Goal: Navigation & Orientation: Understand site structure

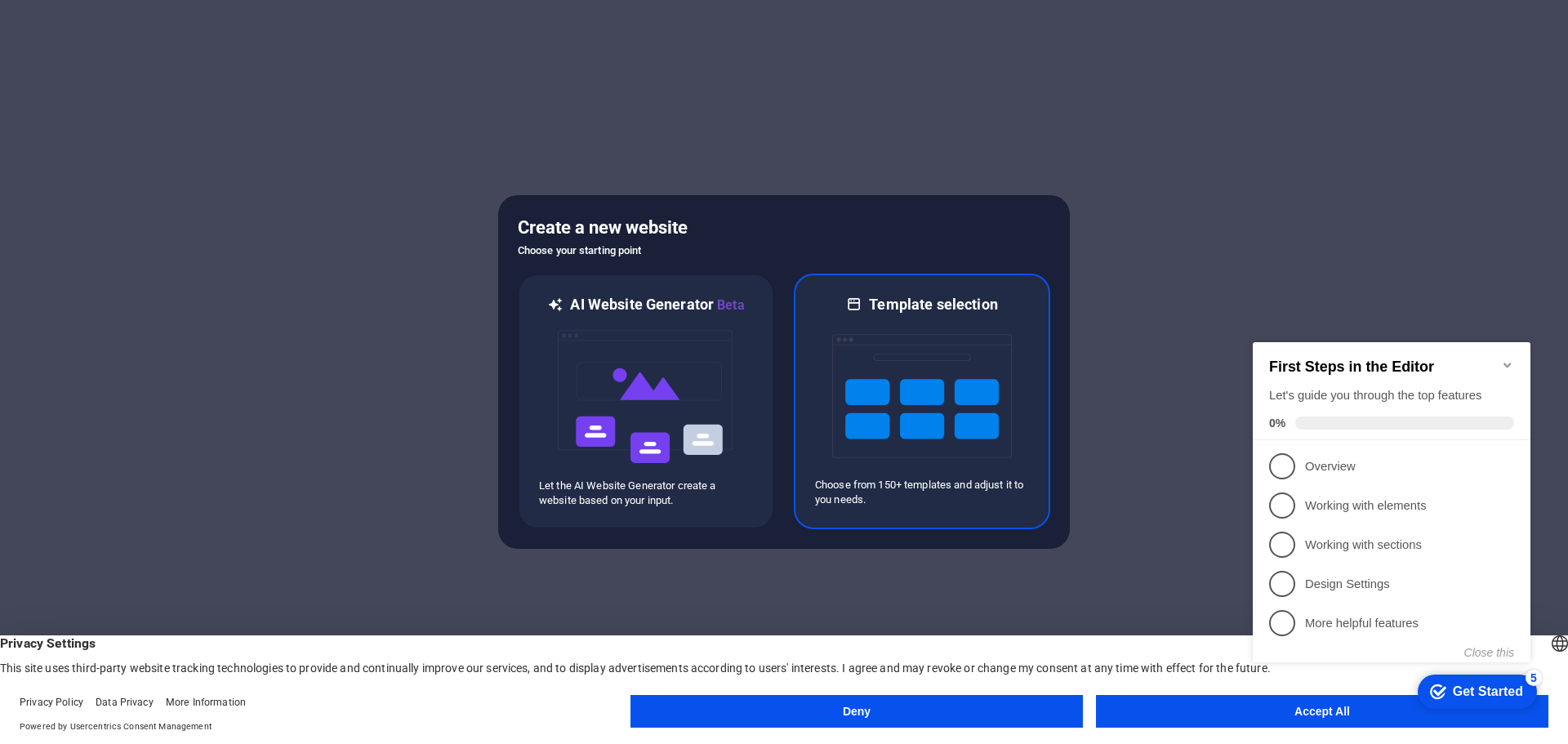
click at [914, 334] on img at bounding box center [922, 396] width 180 height 163
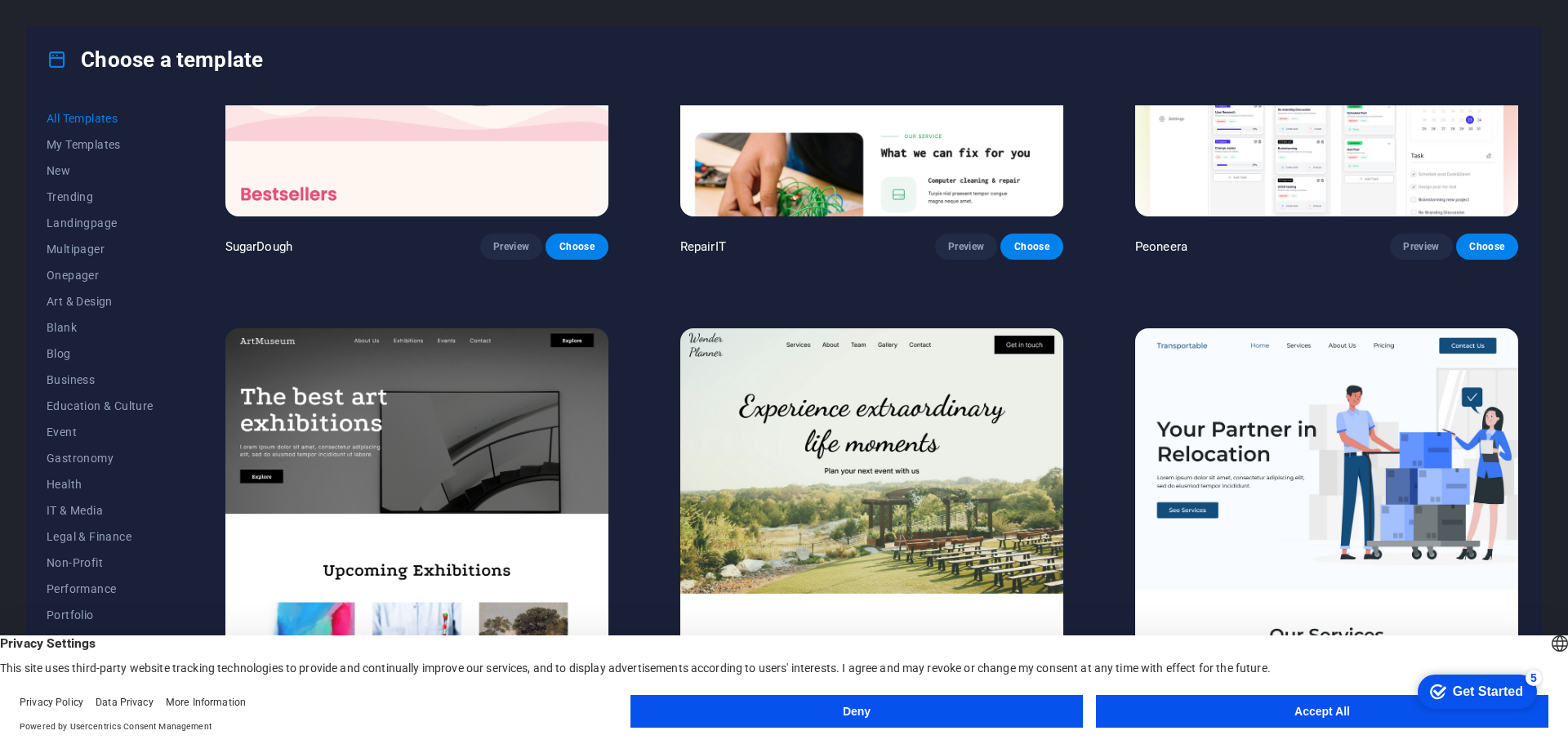
scroll to position [327, 0]
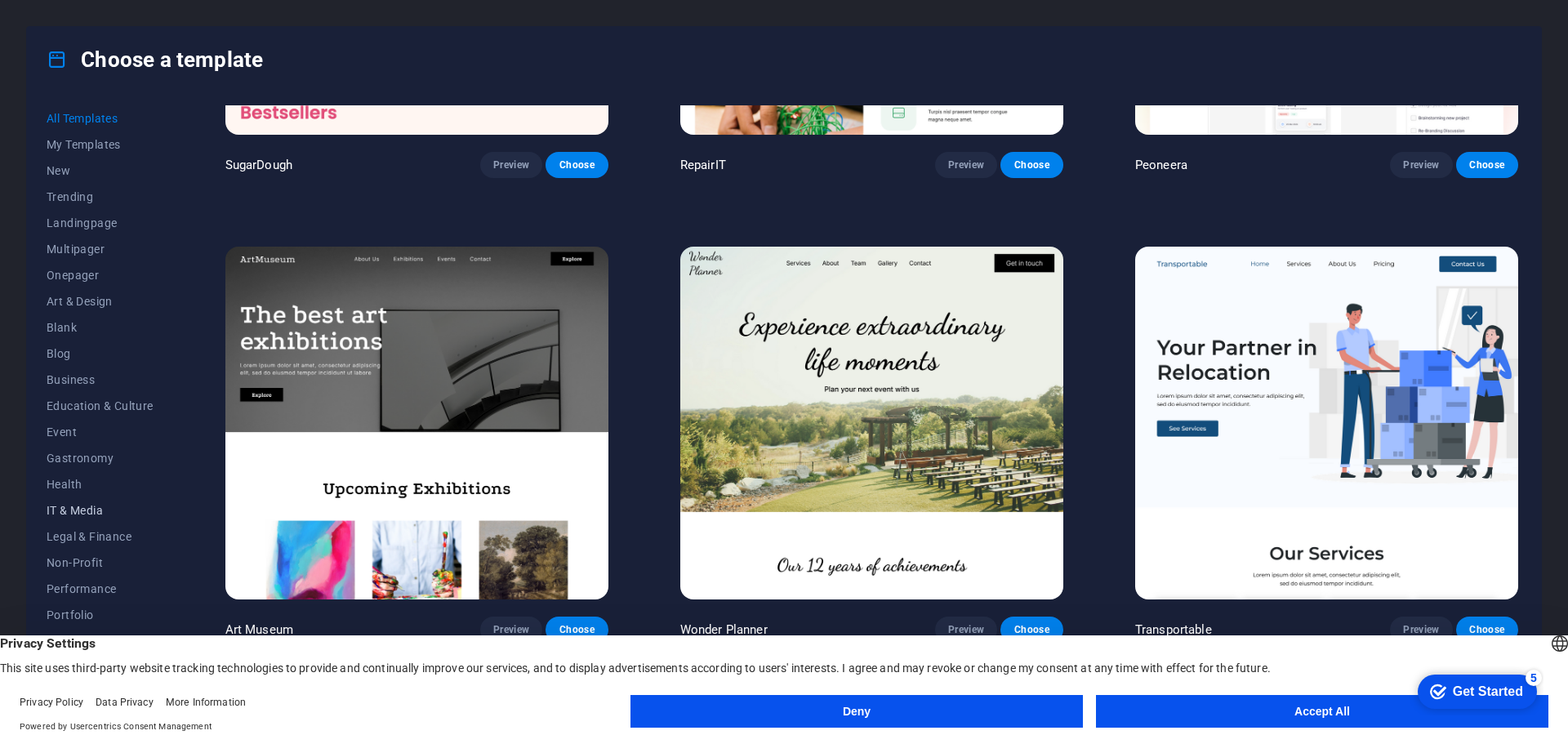
click at [77, 516] on span "IT & Media" at bounding box center [99, 510] width 107 height 13
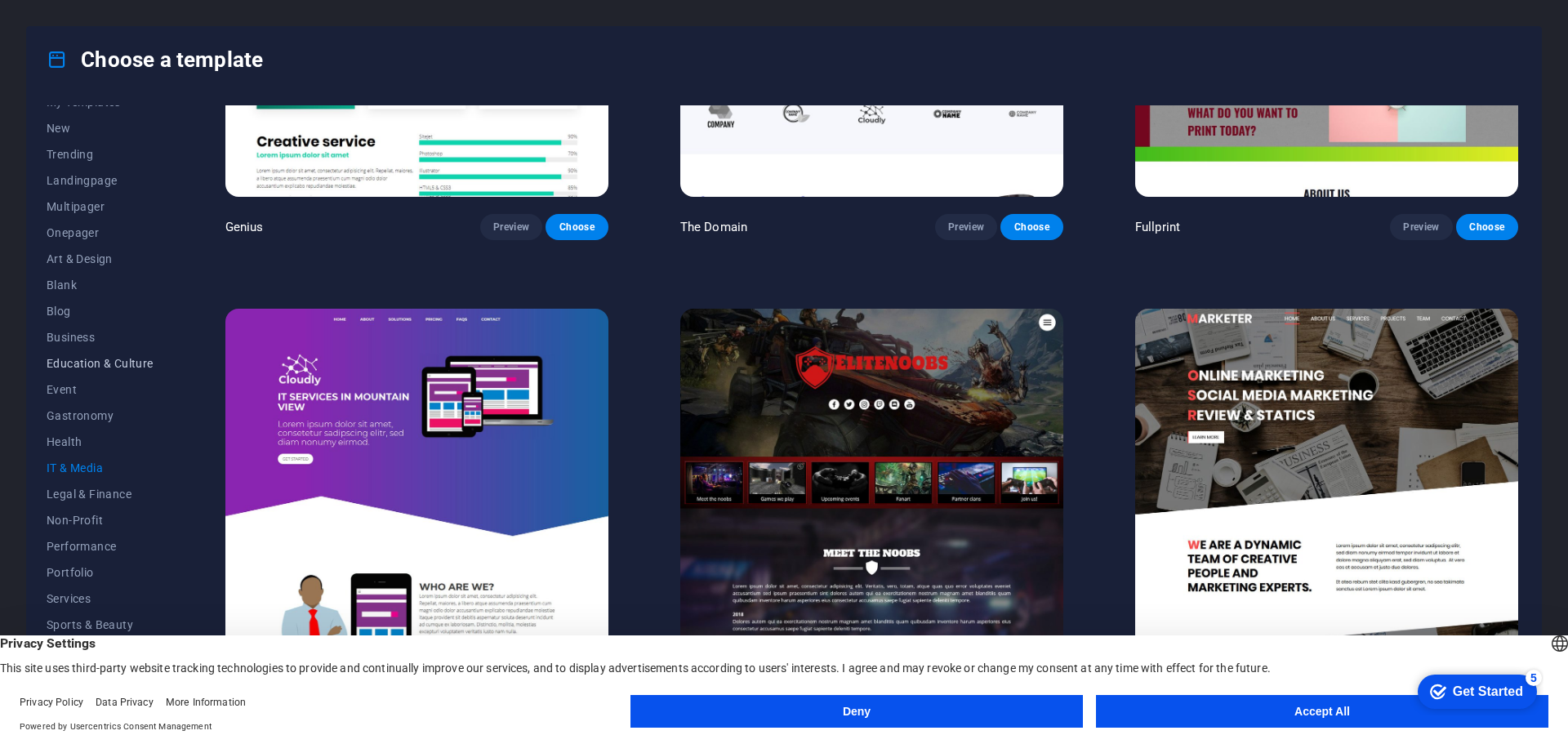
scroll to position [61, 0]
click at [65, 575] on span "Services" at bounding box center [99, 580] width 107 height 13
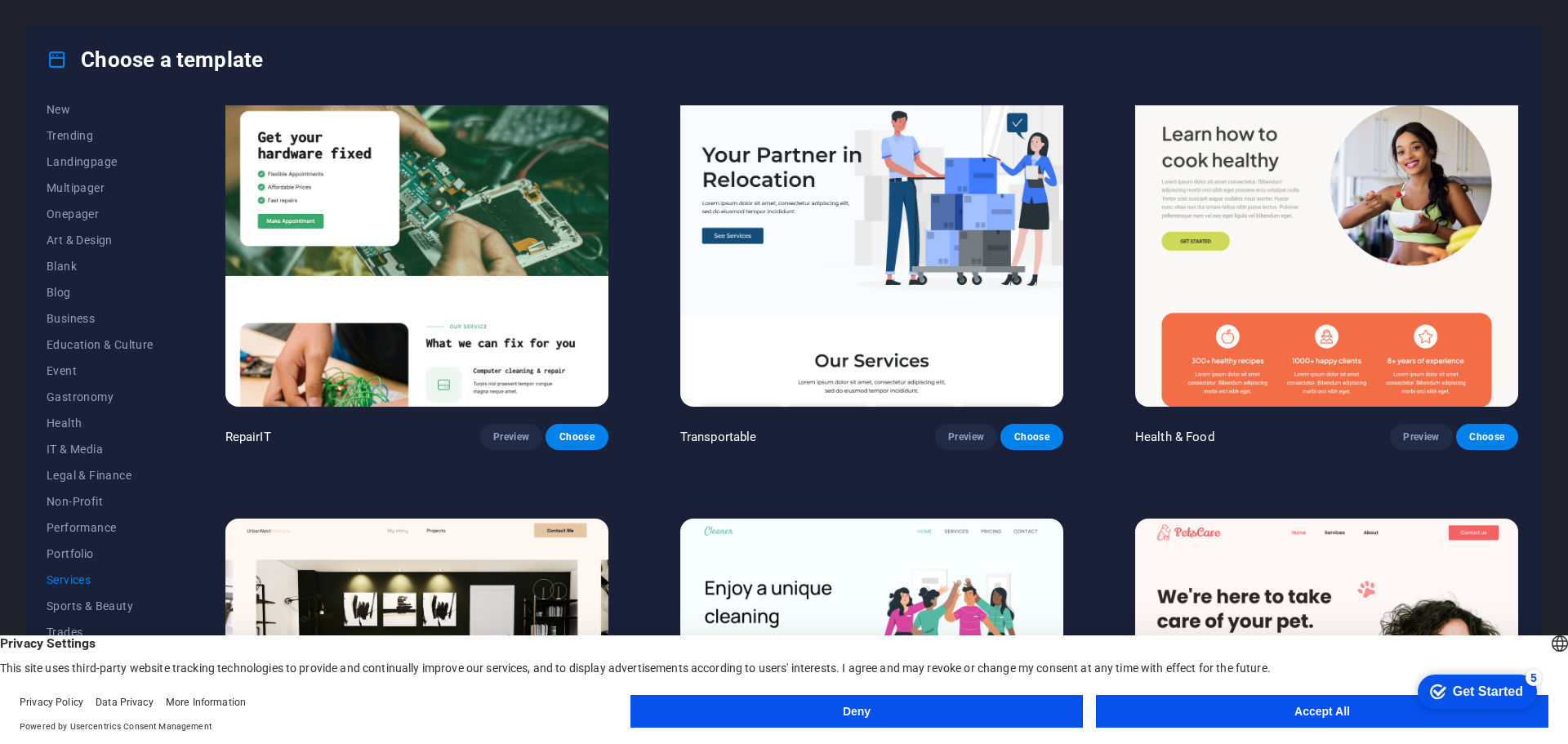
scroll to position [82, 0]
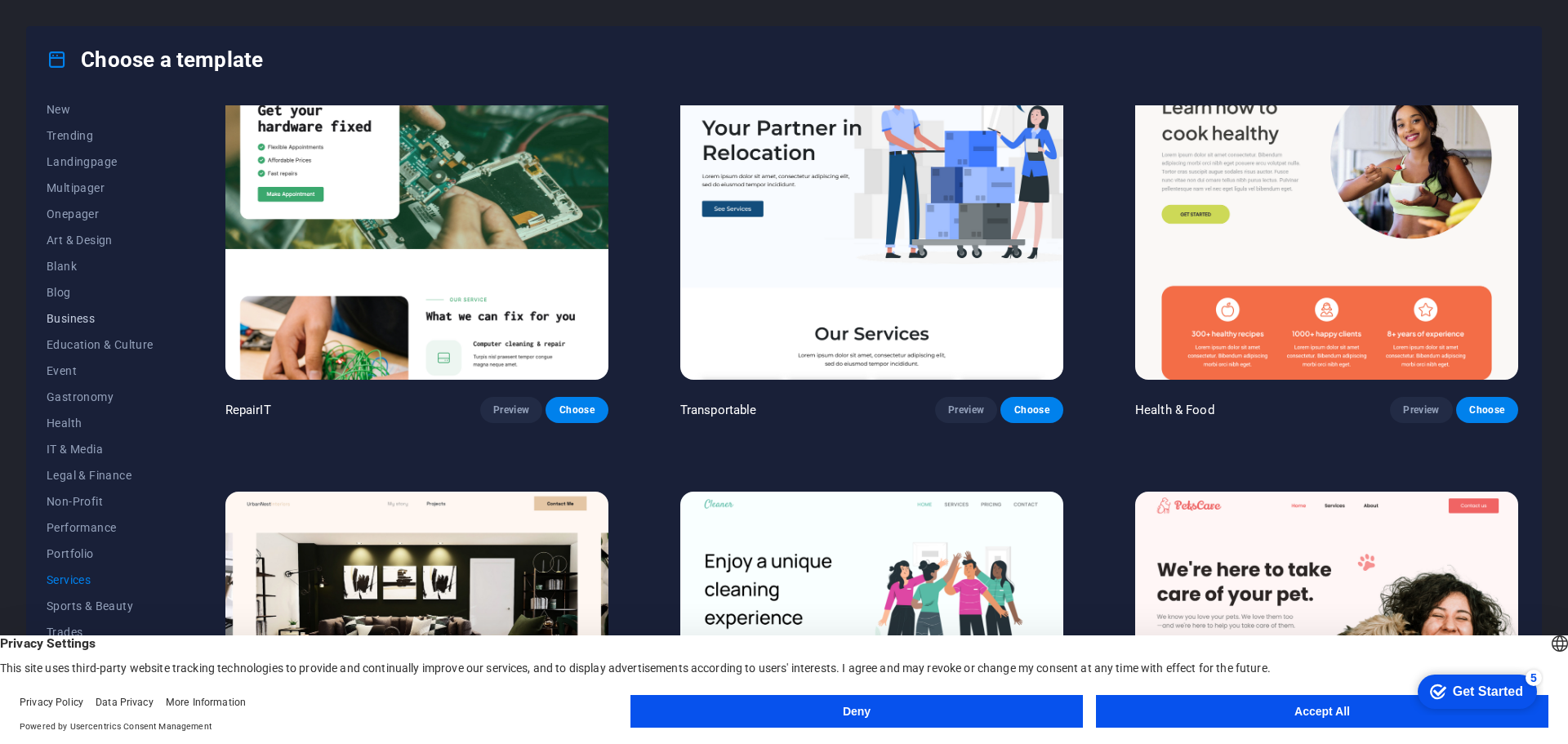
click at [62, 323] on span "Business" at bounding box center [99, 318] width 107 height 13
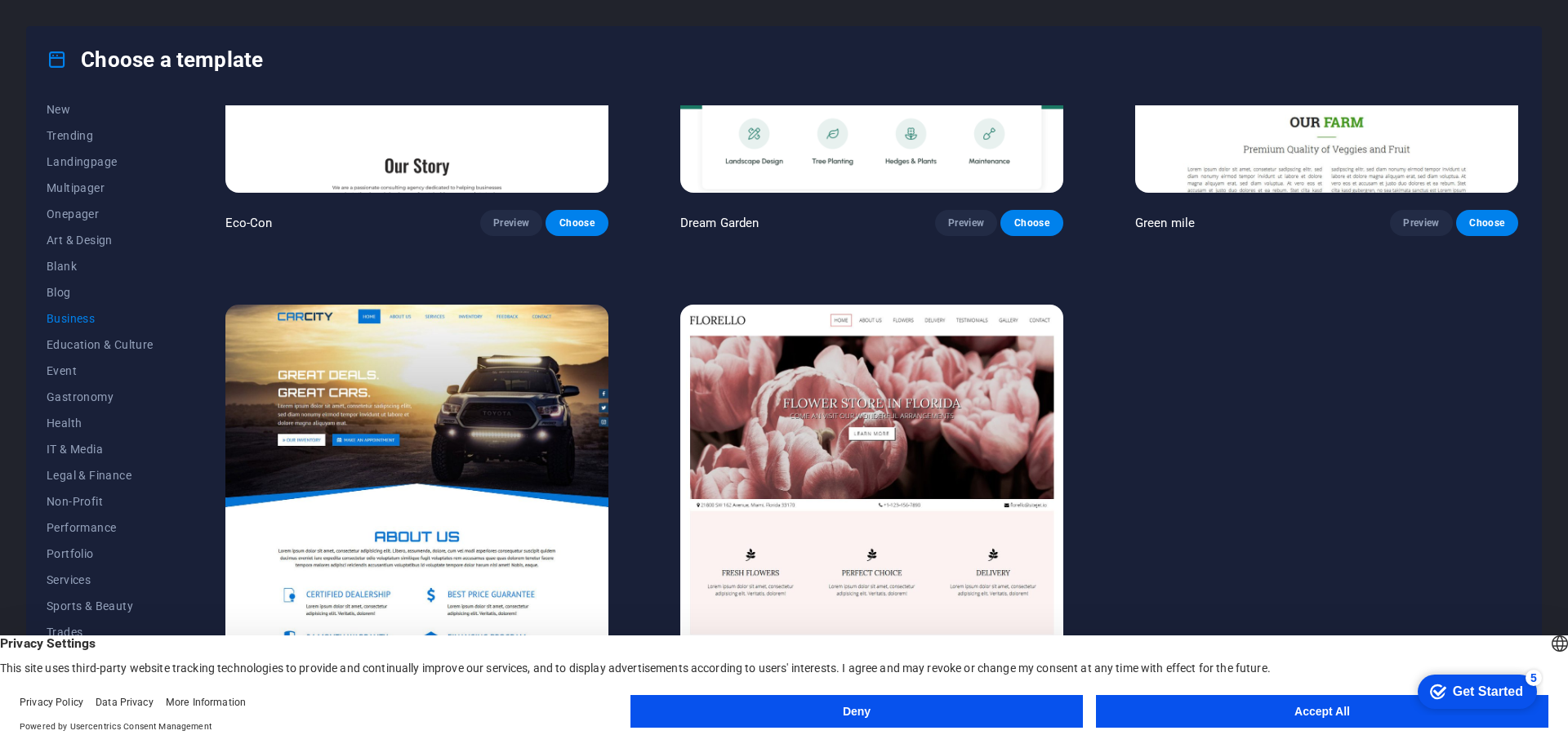
scroll to position [0, 0]
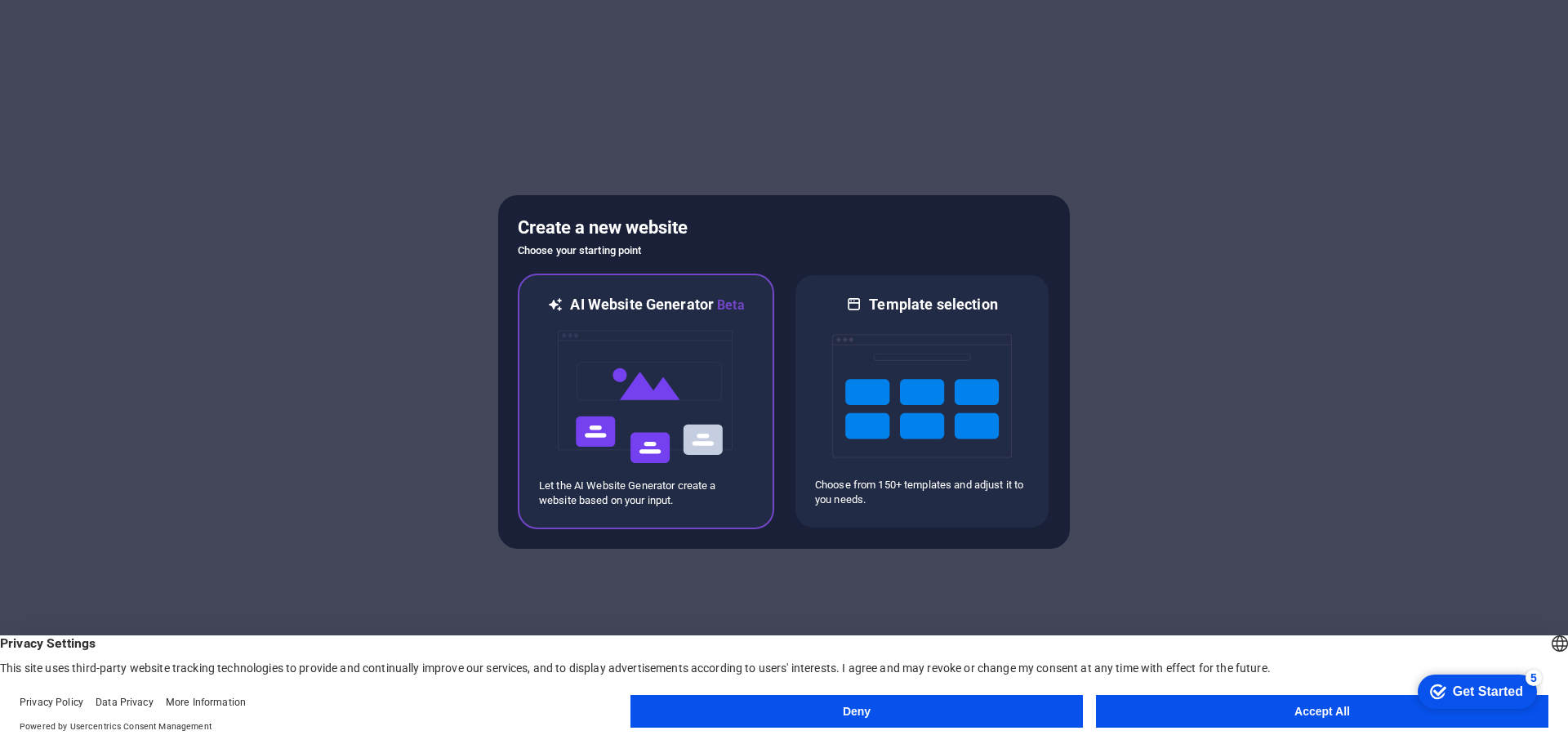
click at [609, 343] on img at bounding box center [646, 397] width 180 height 163
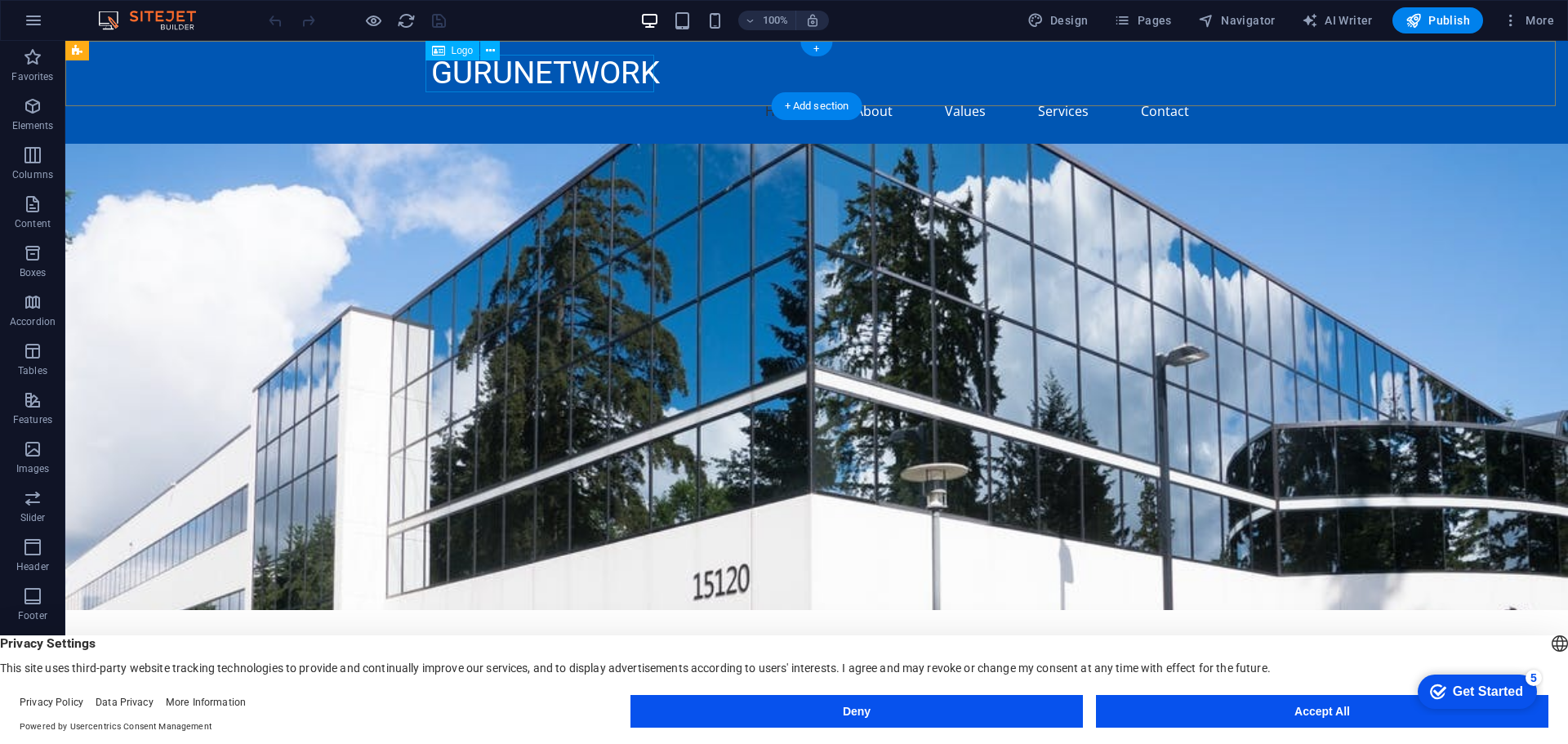
click at [568, 75] on div "GURUNETWORK" at bounding box center [816, 73] width 771 height 37
click at [491, 50] on icon at bounding box center [490, 50] width 9 height 17
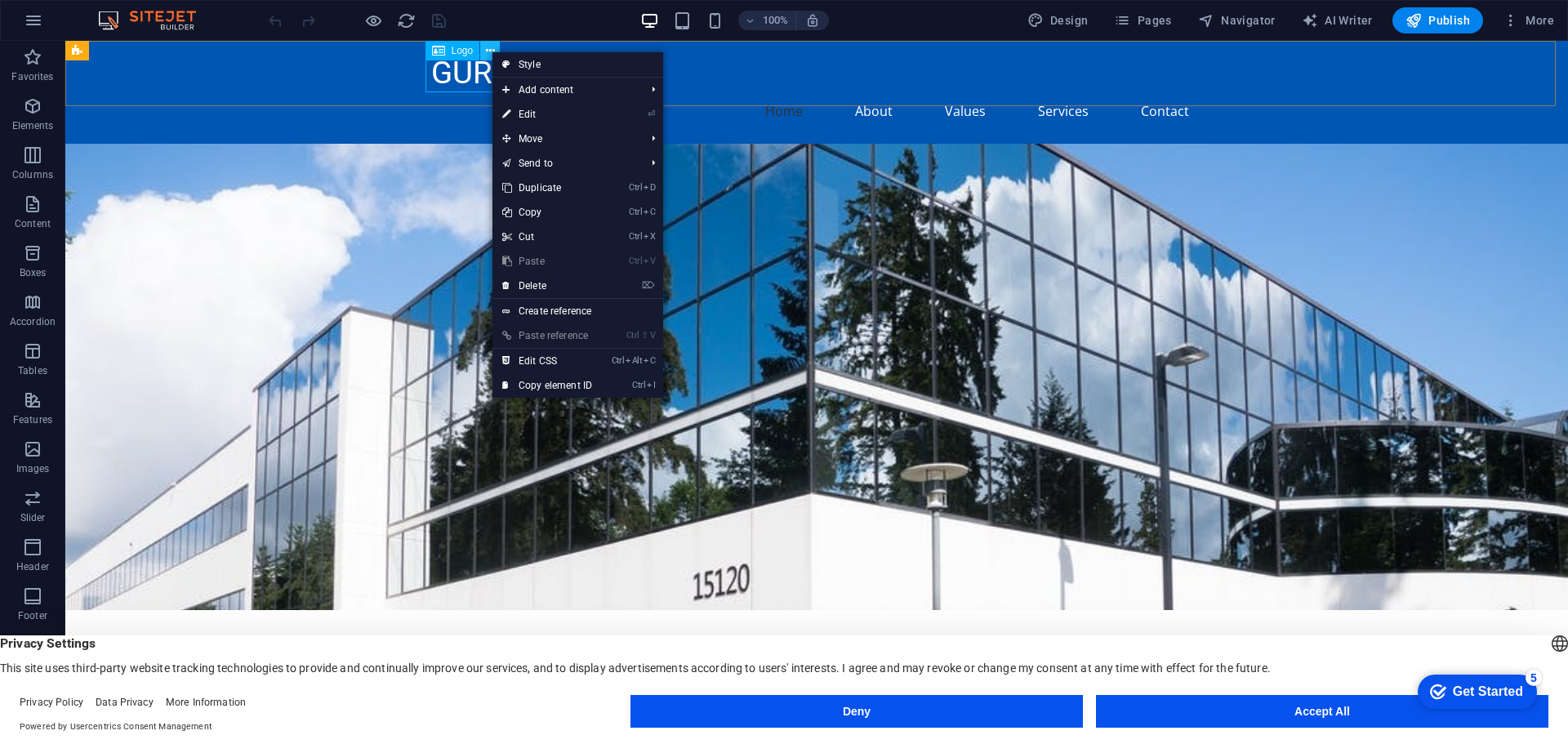
click at [491, 50] on icon at bounding box center [490, 50] width 9 height 17
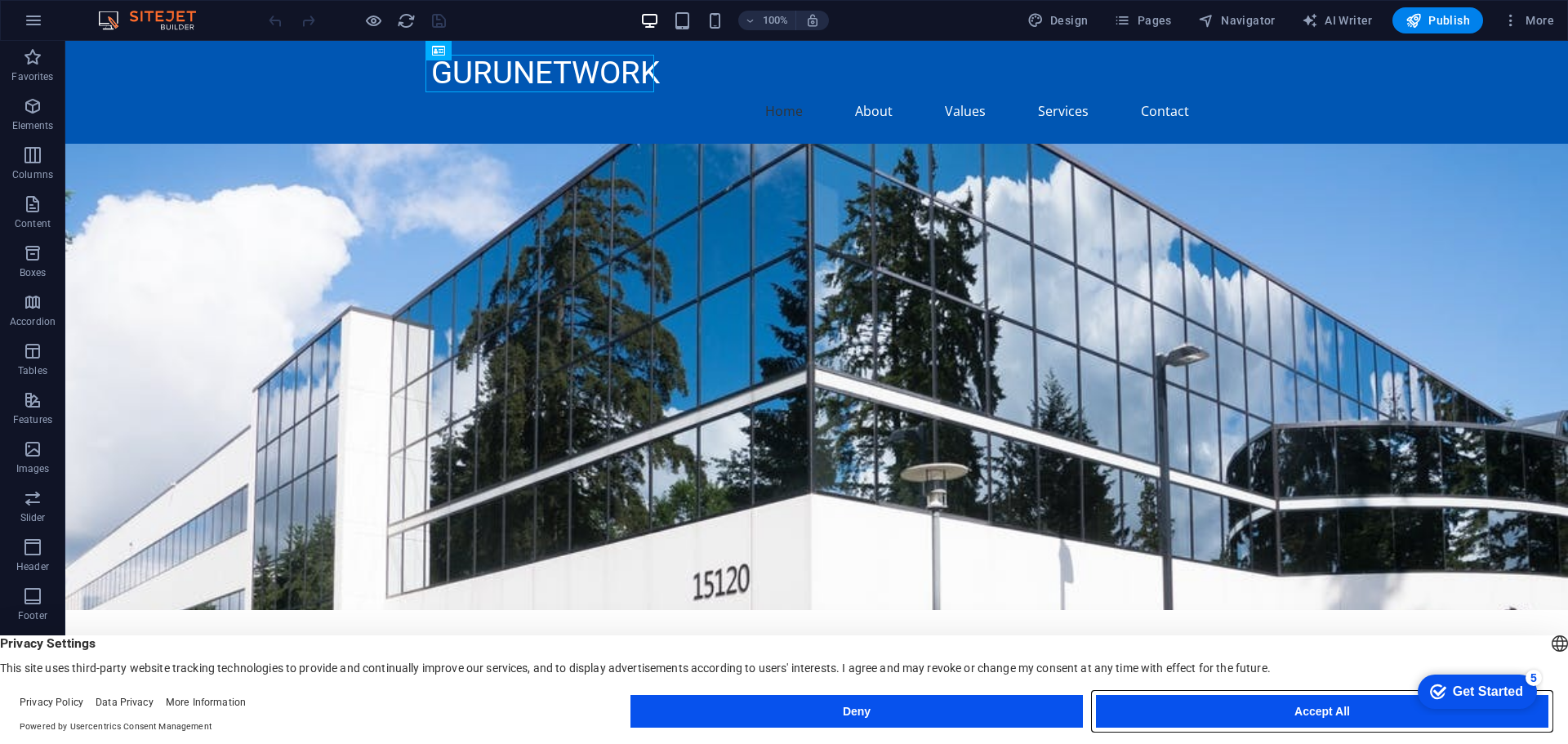
click at [1226, 704] on button "Accept All" at bounding box center [1323, 711] width 453 height 32
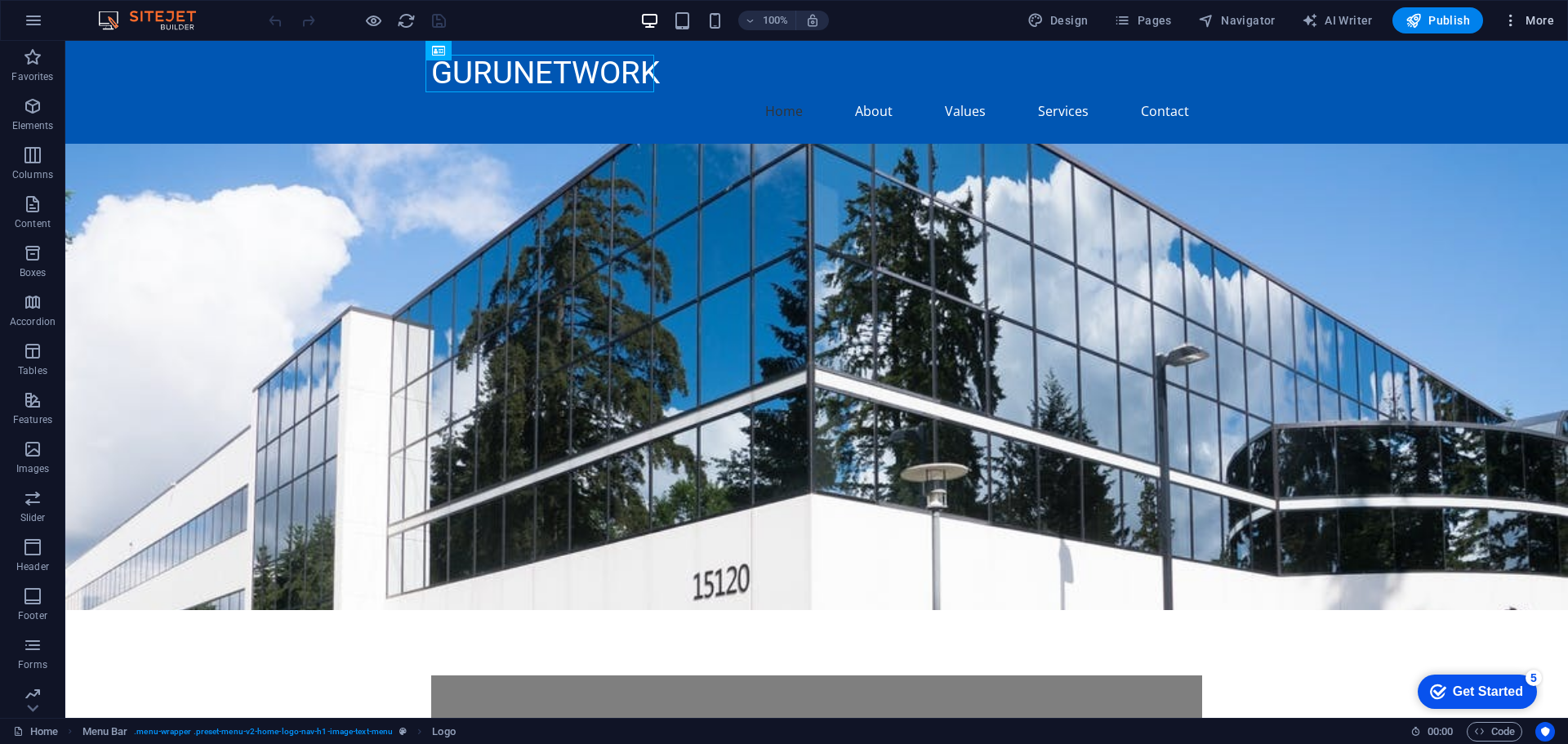
click at [0, 0] on span "More" at bounding box center [0, 0] width 0 height 0
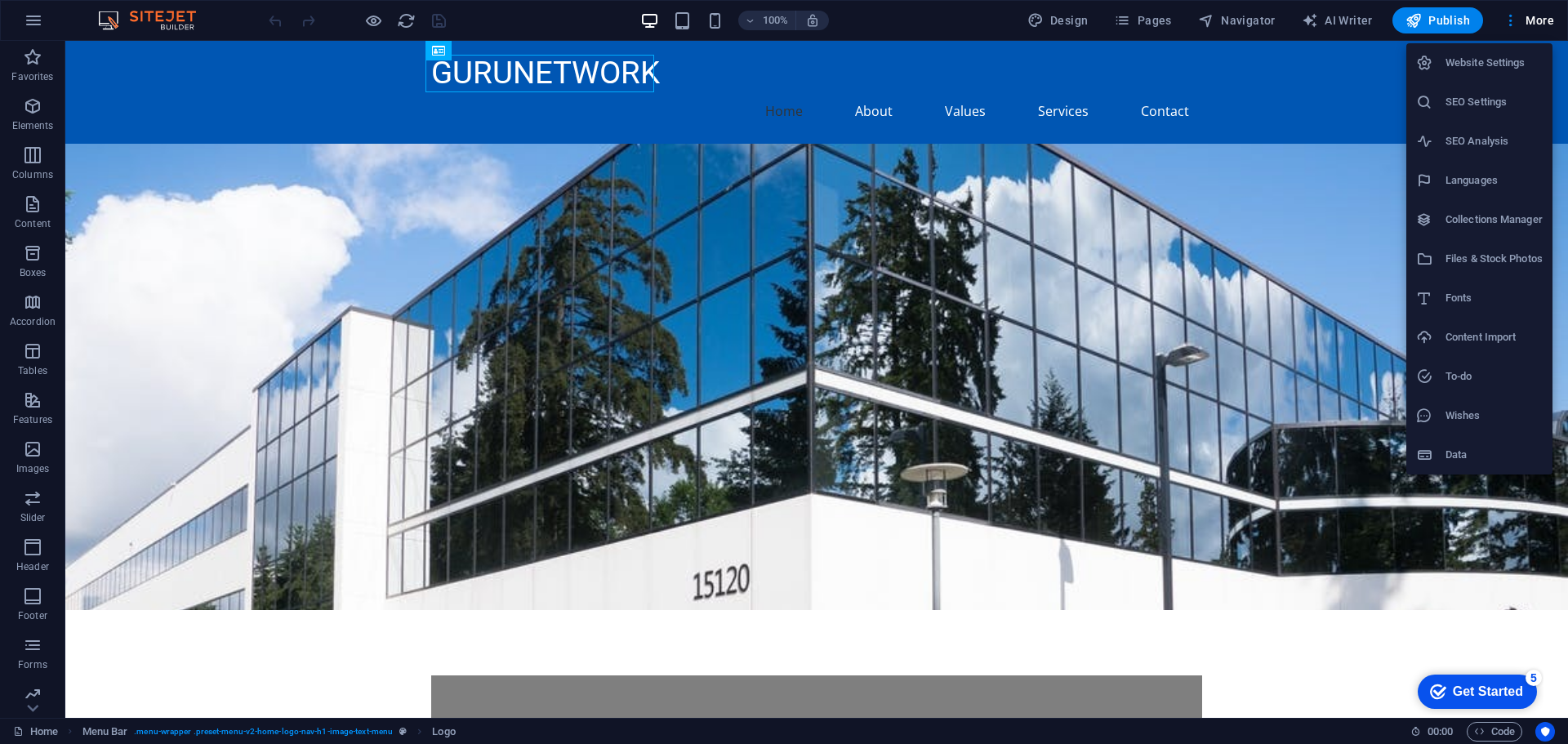
click at [33, 33] on div at bounding box center [784, 372] width 1568 height 744
